Goal: Information Seeking & Learning: Learn about a topic

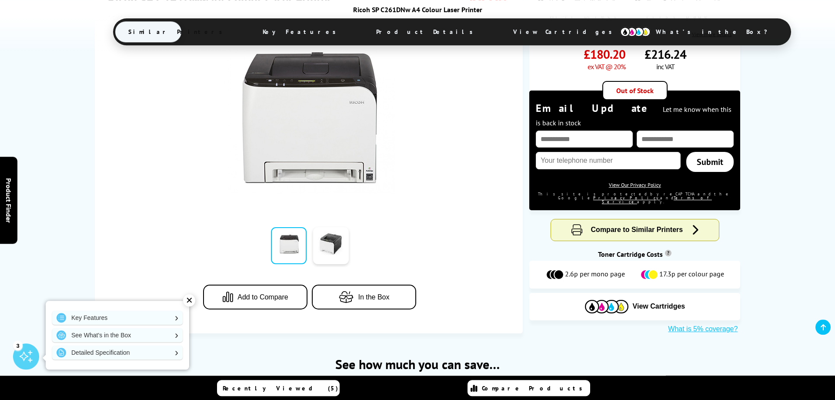
scroll to position [222, 0]
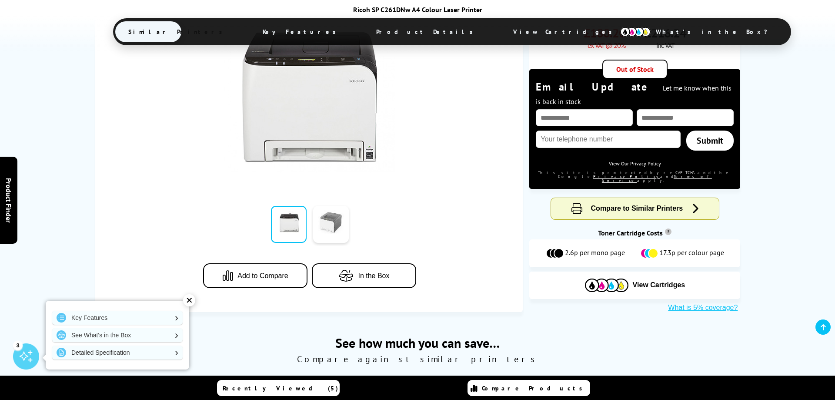
click at [342, 206] on link at bounding box center [331, 224] width 36 height 37
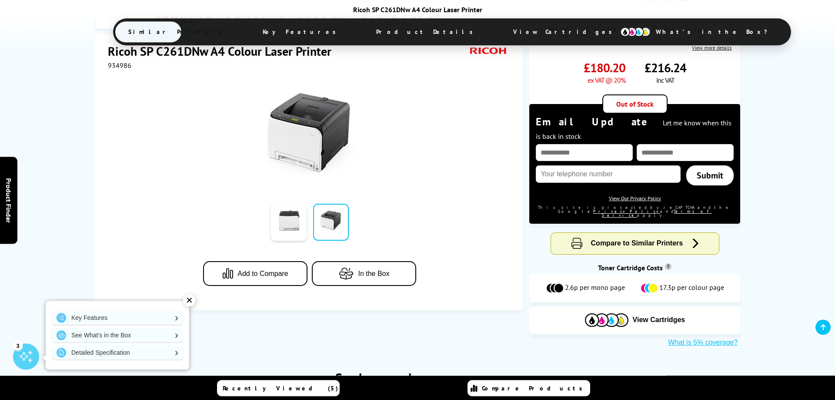
scroll to position [177, 0]
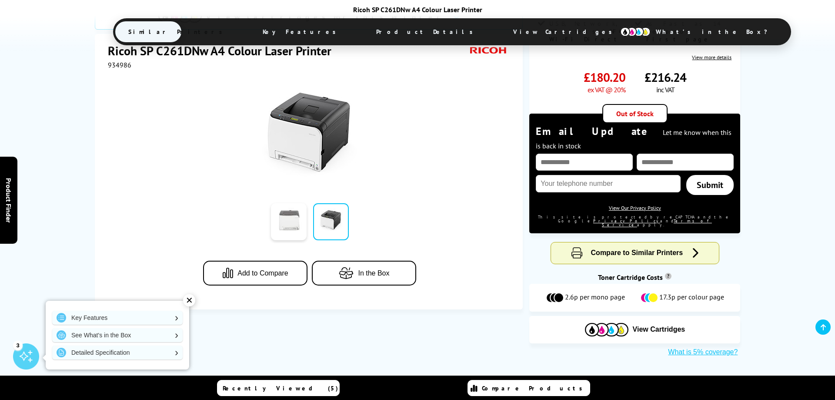
click at [285, 222] on link at bounding box center [289, 221] width 36 height 37
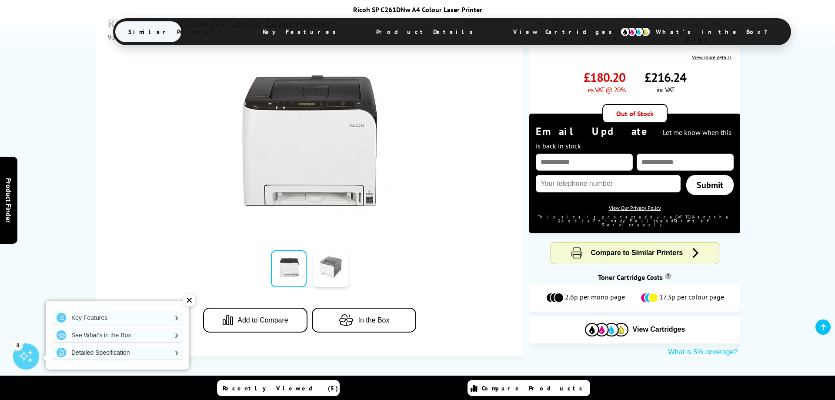
click at [340, 250] on link at bounding box center [331, 268] width 36 height 37
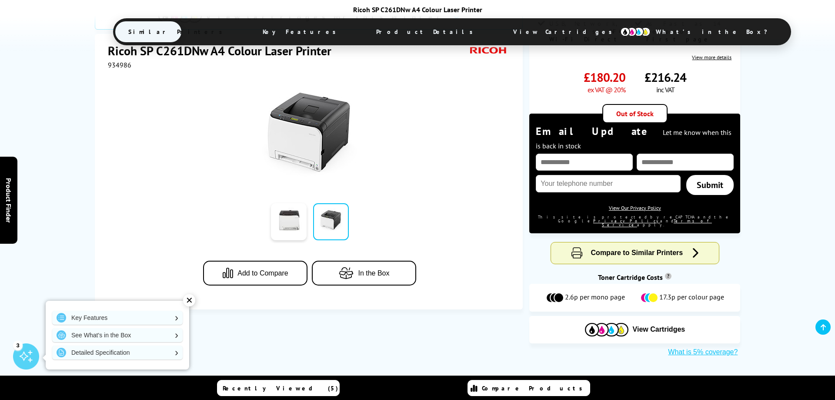
scroll to position [44, 0]
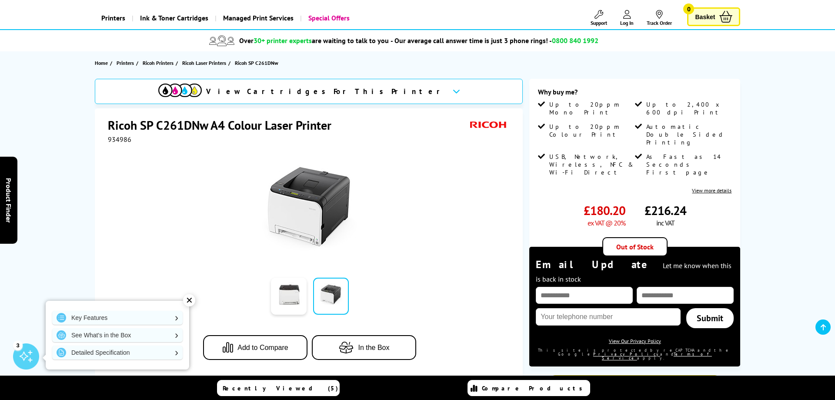
click at [330, 203] on img at bounding box center [310, 209] width 96 height 96
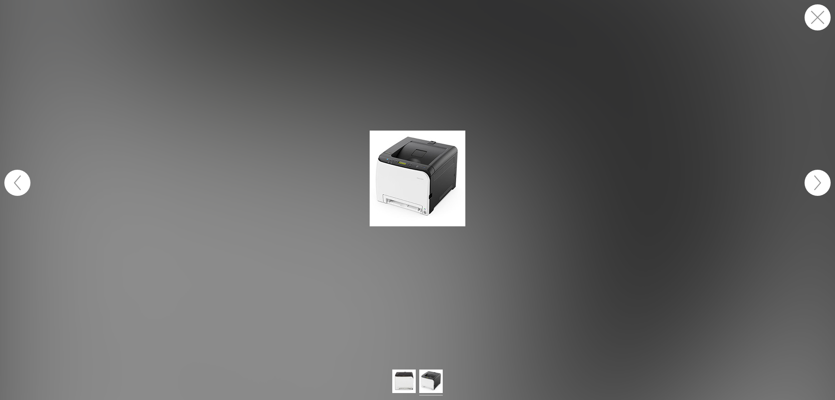
click at [330, 203] on figure at bounding box center [417, 178] width 835 height 339
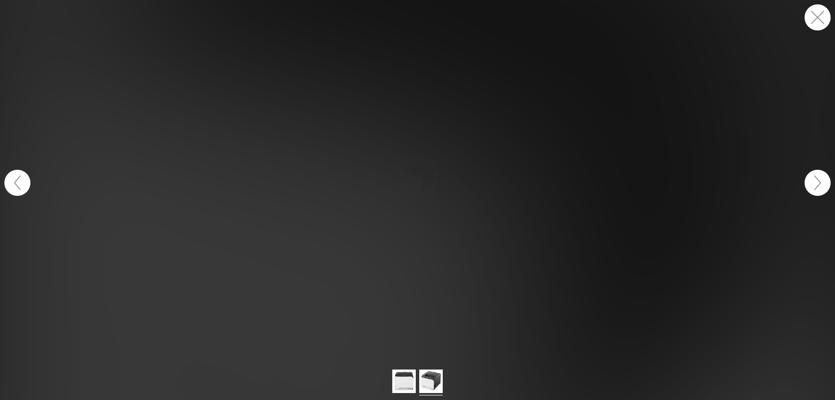
click at [406, 194] on div at bounding box center [309, 209] width 217 height 96
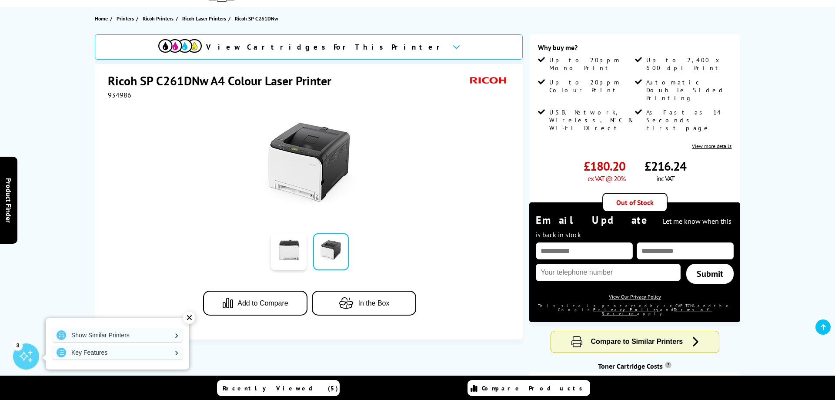
scroll to position [133, 0]
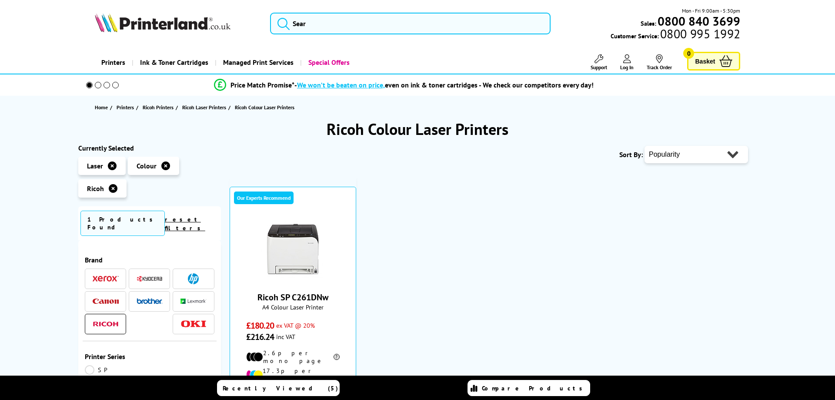
scroll to position [89, 0]
